Goal: Transaction & Acquisition: Book appointment/travel/reservation

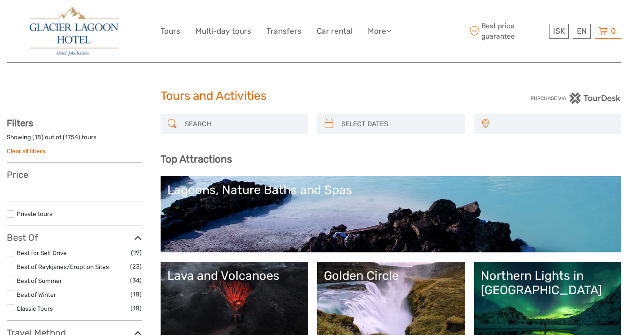
select select
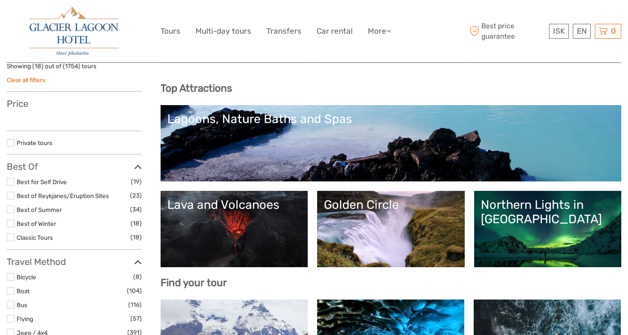
select select
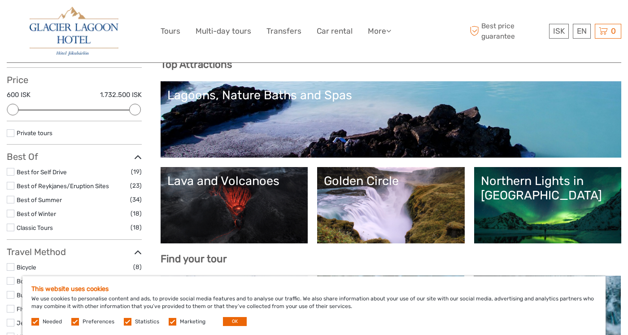
click at [328, 89] on div "Lagoons, Nature Baths and Spas" at bounding box center [391, 95] width 448 height 14
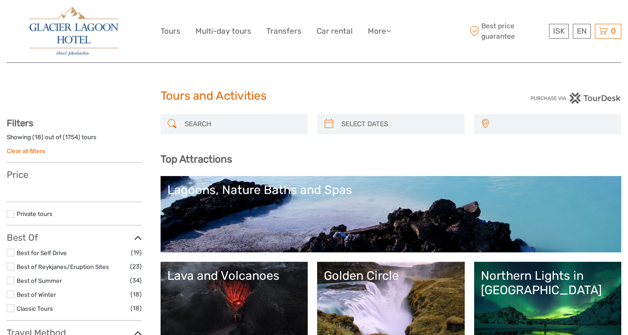
select select
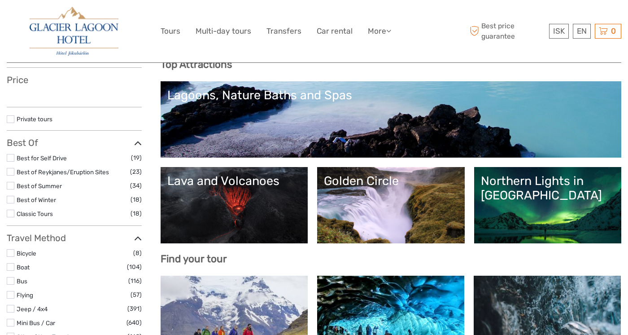
select select
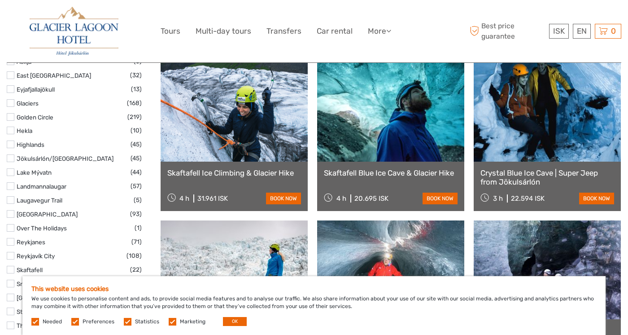
scroll to position [464, 0]
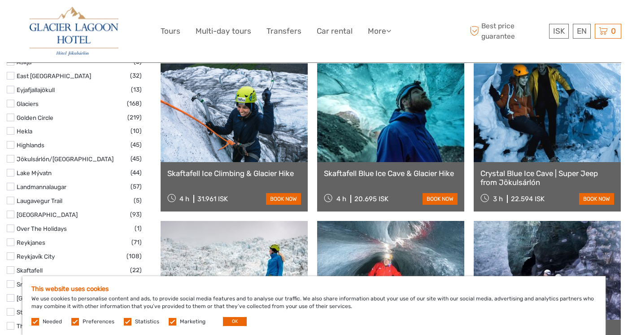
click at [404, 131] on link at bounding box center [390, 112] width 147 height 99
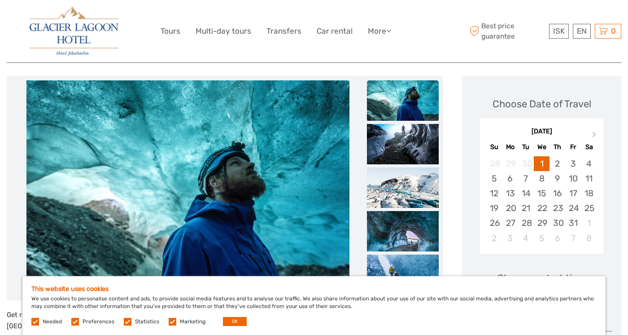
scroll to position [105, 0]
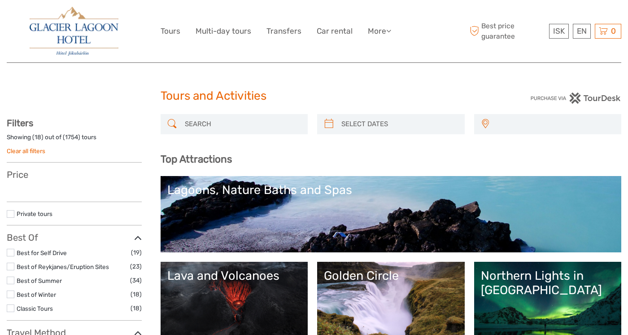
select select
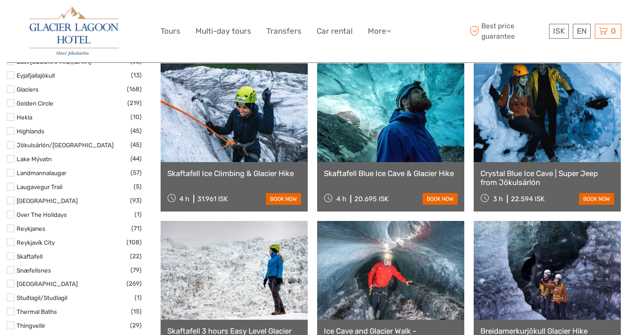
select select
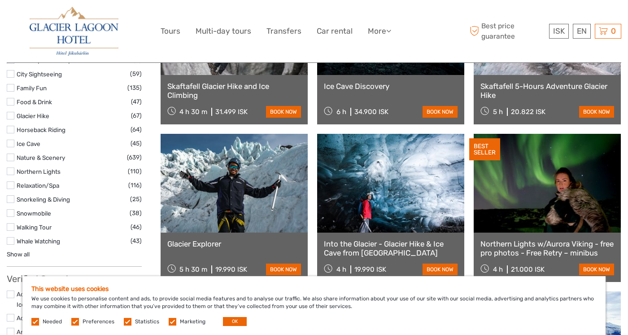
scroll to position [873, 0]
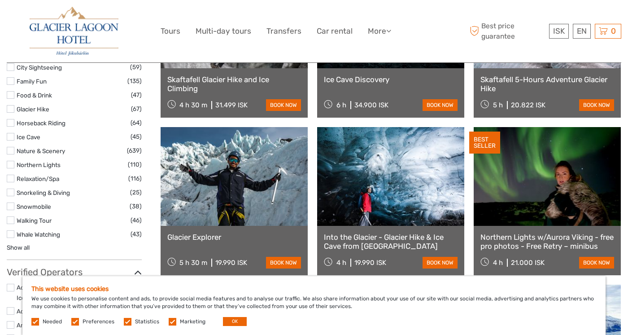
click at [361, 162] on link at bounding box center [390, 176] width 147 height 99
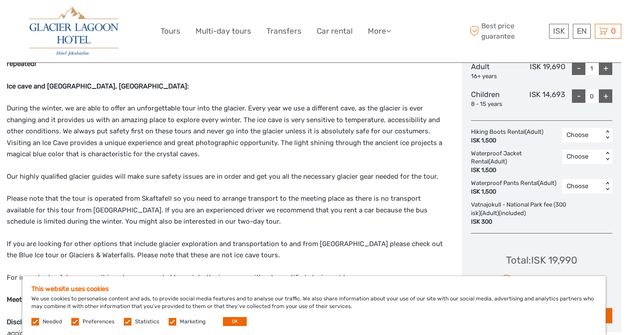
scroll to position [449, 0]
drag, startPoint x: 140, startPoint y: 197, endPoint x: 169, endPoint y: 198, distance: 28.7
click at [169, 198] on p "Please note that the tour is operated from Skaftafell so you need to arrange tr…" at bounding box center [225, 209] width 436 height 35
copy p "Skaftafell"
click at [199, 186] on div "Into the Glacier - Glacier Hike and Ice Cave Tour, [GEOGRAPHIC_DATA] Trip diffi…" at bounding box center [225, 182] width 436 height 440
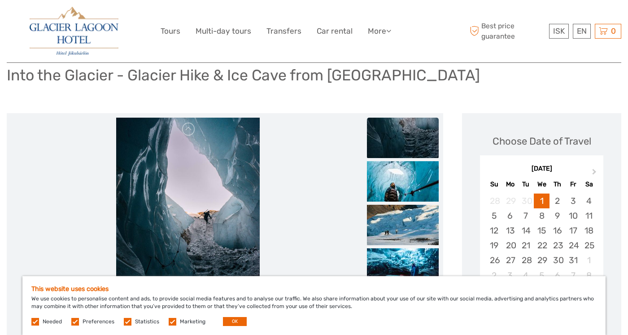
scroll to position [126, 0]
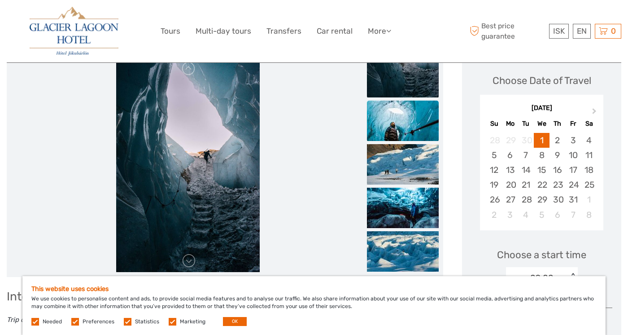
click at [414, 121] on img at bounding box center [403, 120] width 72 height 40
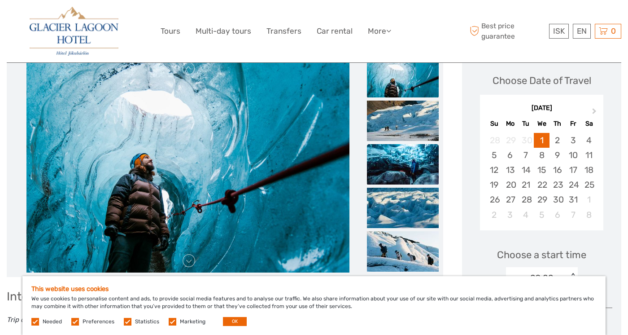
click at [406, 157] on img at bounding box center [403, 164] width 72 height 40
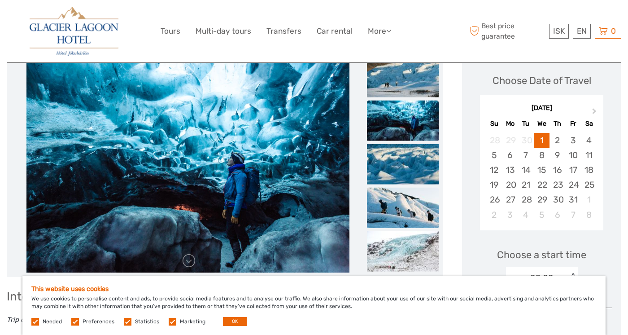
click at [402, 190] on img at bounding box center [403, 207] width 72 height 40
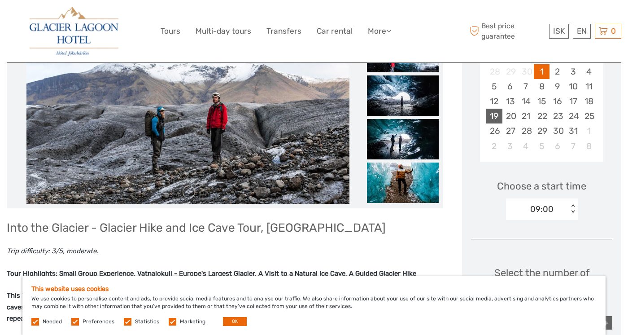
scroll to position [140, 0]
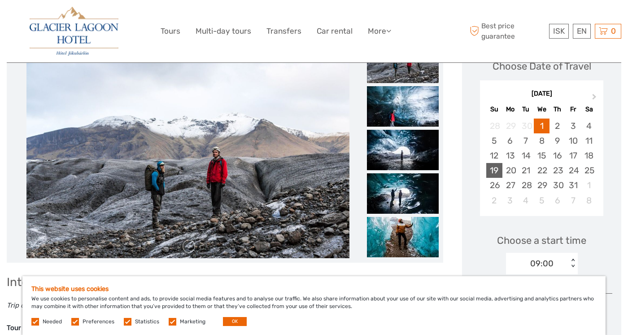
click at [493, 172] on div "19" at bounding box center [494, 170] width 16 height 15
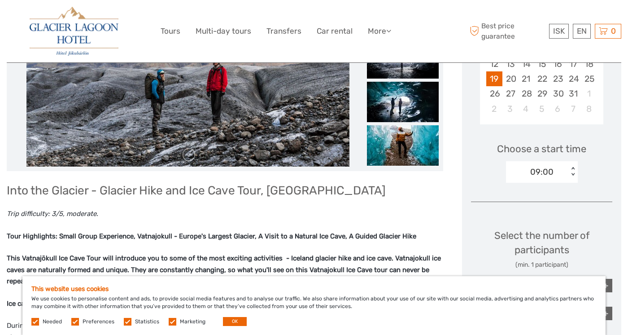
scroll to position [234, 0]
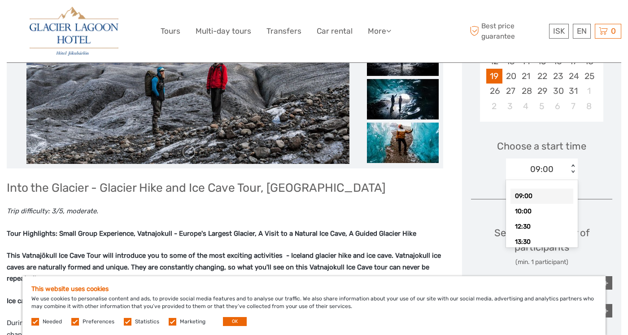
click at [574, 175] on div "09:00 < >" at bounding box center [542, 169] width 72 height 22
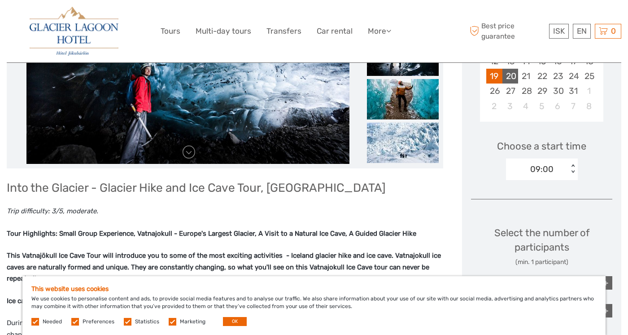
click at [514, 74] on div "20" at bounding box center [510, 76] width 16 height 15
click at [563, 164] on div "09:00" at bounding box center [537, 168] width 62 height 13
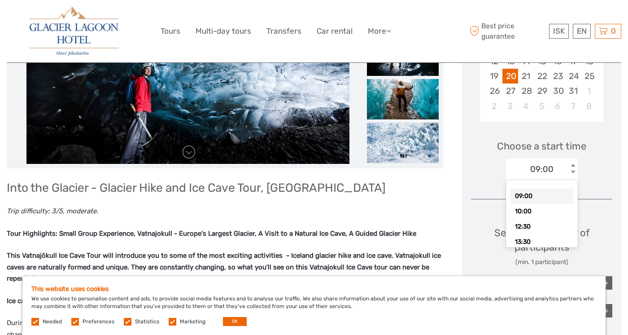
click at [563, 164] on div "09:00" at bounding box center [537, 168] width 62 height 13
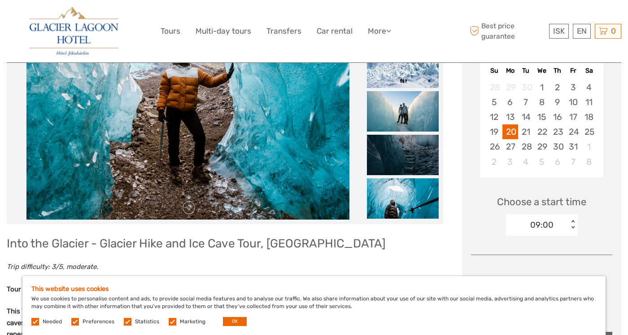
scroll to position [0, 0]
